Goal: Information Seeking & Learning: Learn about a topic

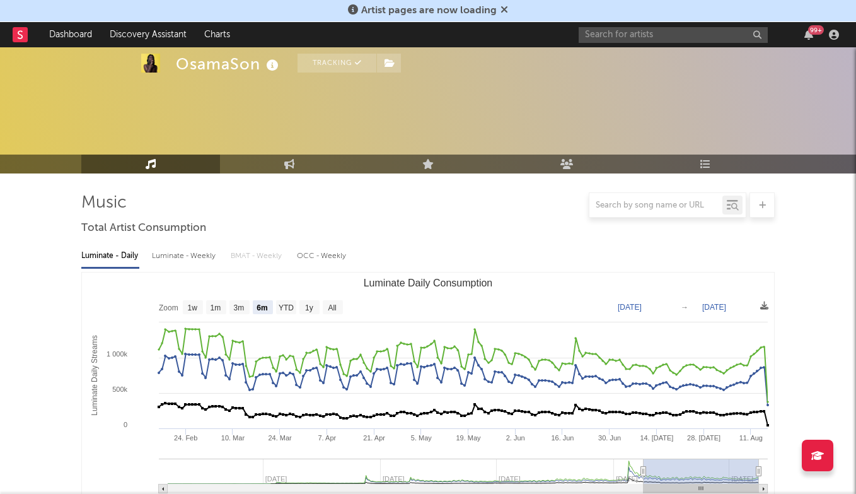
select select "6m"
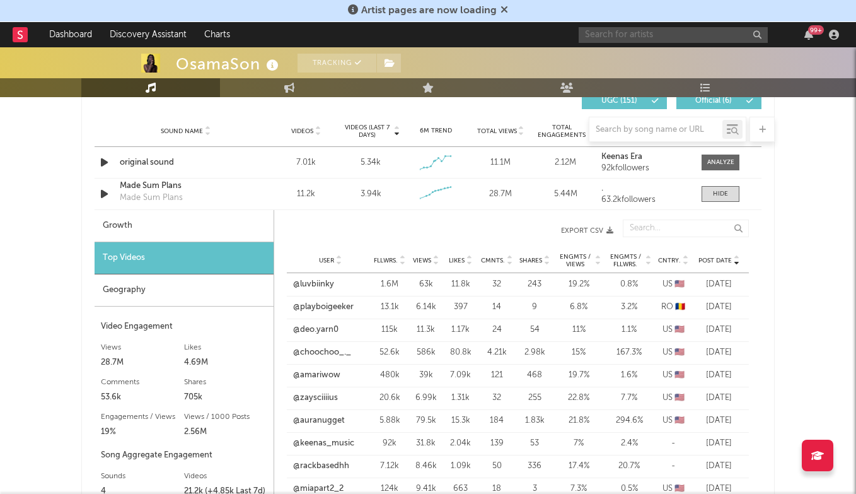
click at [615, 33] on input "text" at bounding box center [673, 35] width 189 height 16
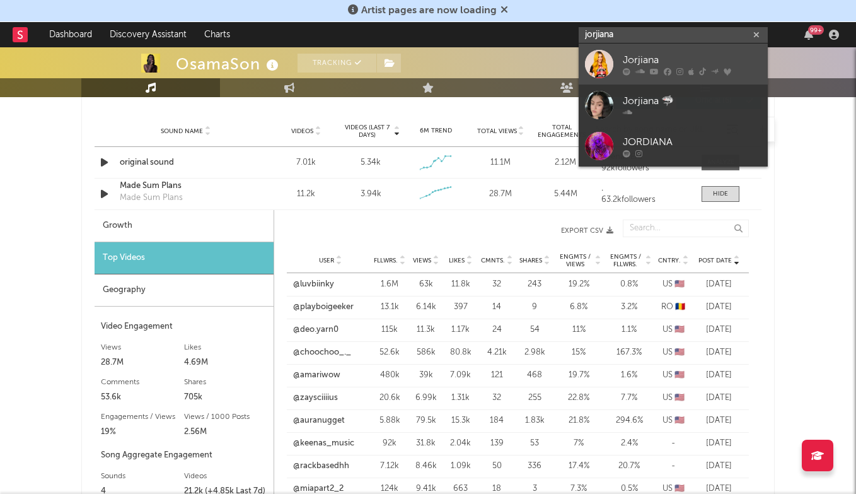
type input "jorjiana"
click at [622, 50] on link "Jorjiana" at bounding box center [673, 63] width 189 height 41
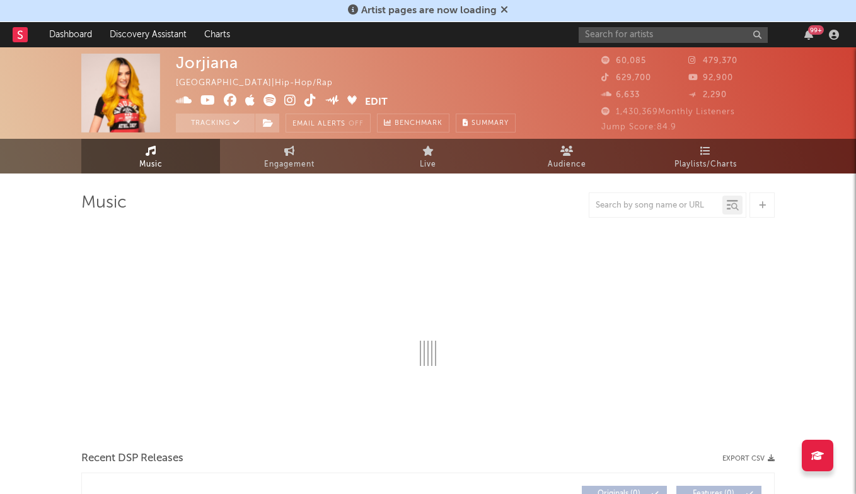
select select "6m"
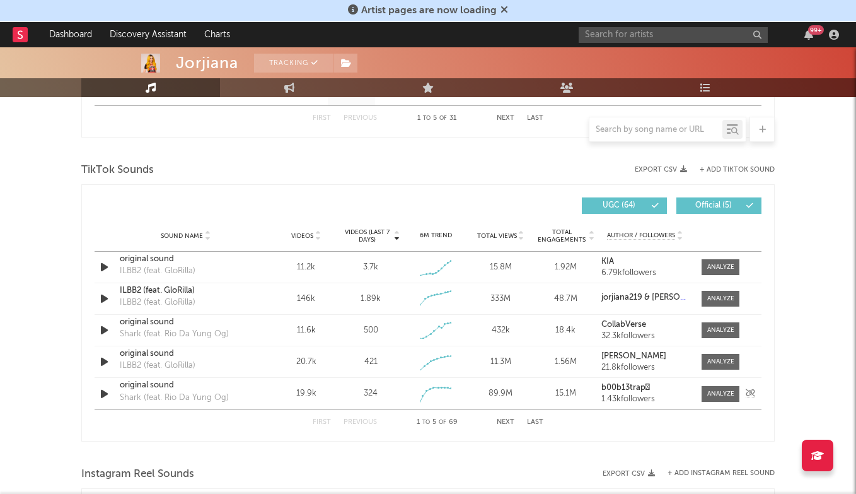
scroll to position [799, 0]
click at [532, 422] on button "Last" at bounding box center [535, 422] width 16 height 7
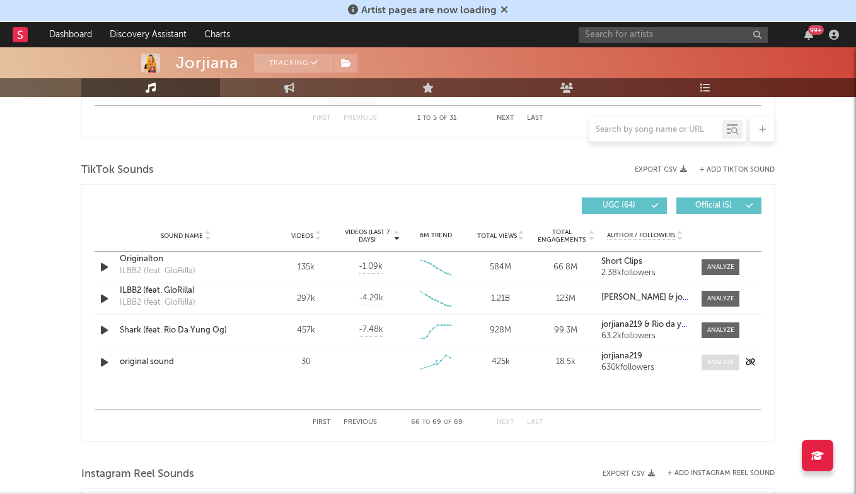
click at [719, 356] on span at bounding box center [721, 362] width 38 height 16
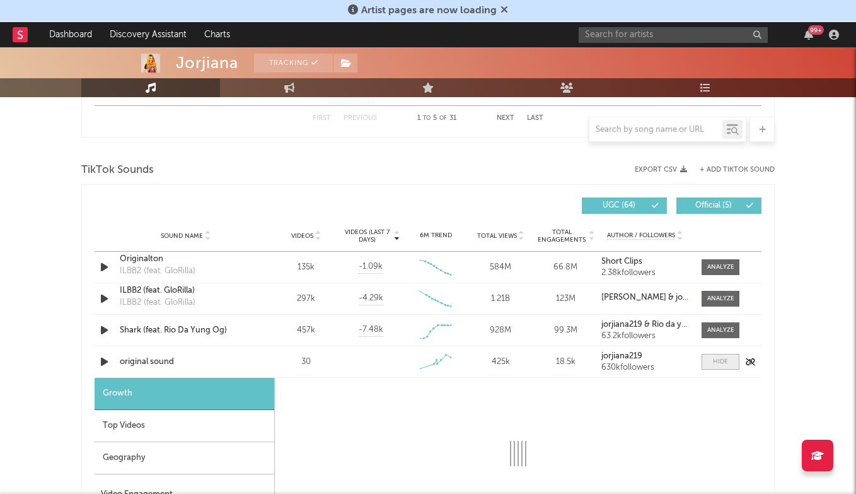
select select "1w"
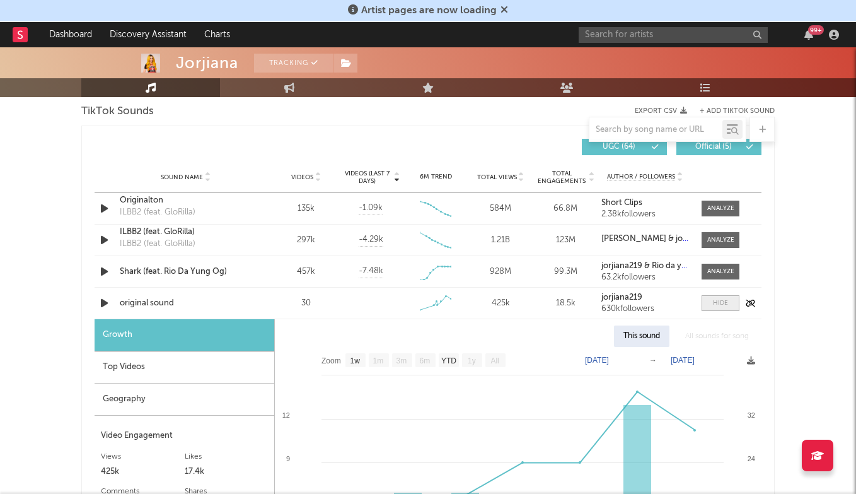
scroll to position [883, 0]
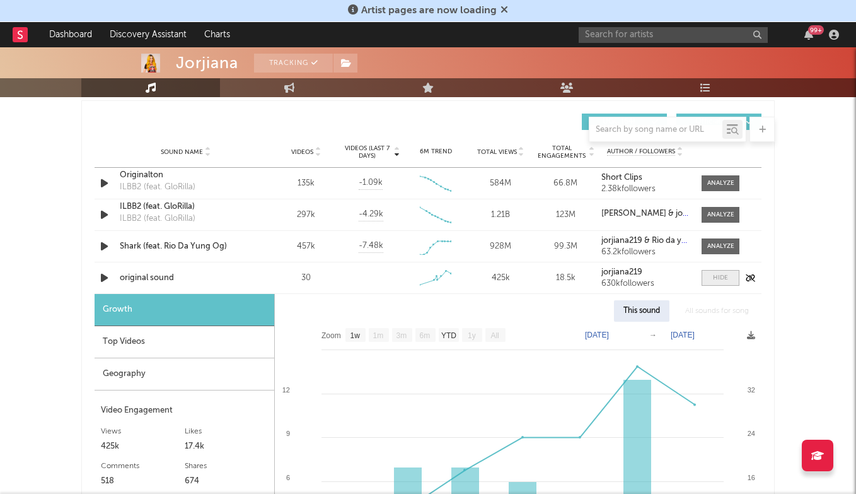
click at [710, 284] on span at bounding box center [721, 278] width 38 height 16
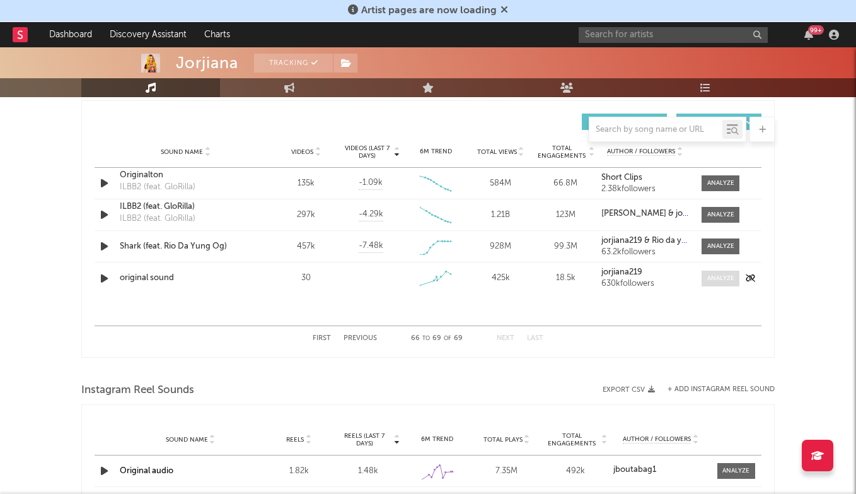
click at [718, 282] on div at bounding box center [720, 278] width 27 height 9
select select "1w"
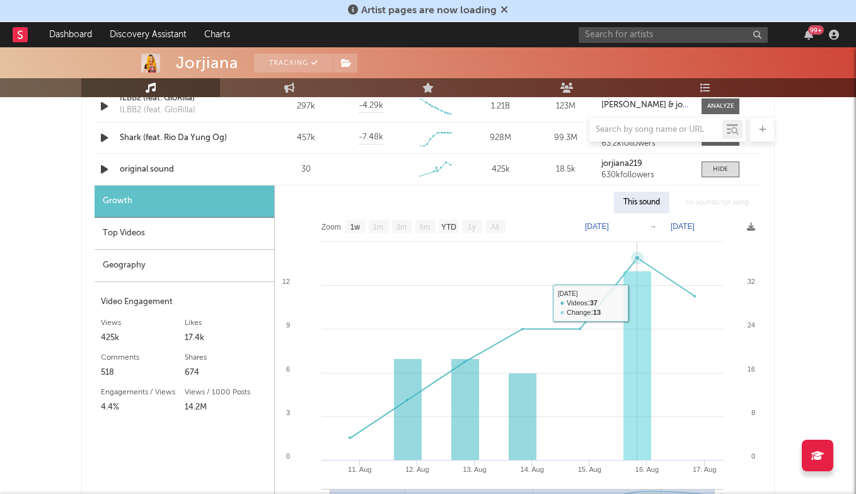
scroll to position [982, 0]
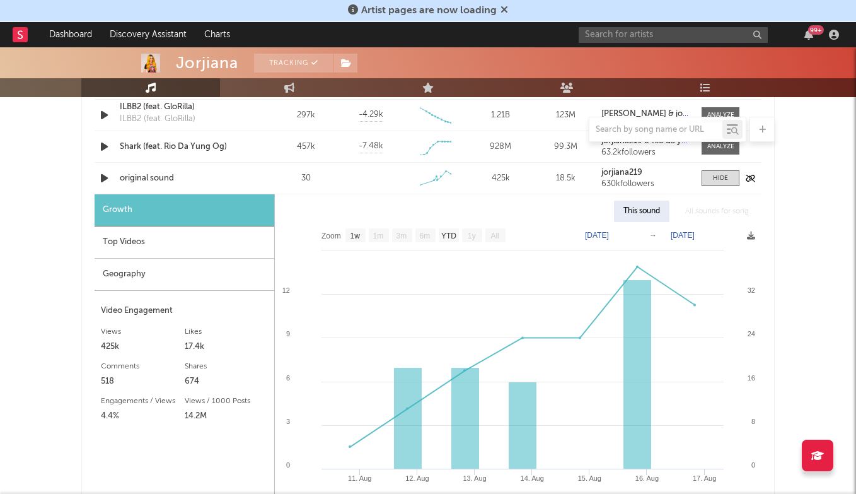
click at [166, 177] on div "original sound" at bounding box center [186, 178] width 132 height 13
